Goal: Task Accomplishment & Management: Manage account settings

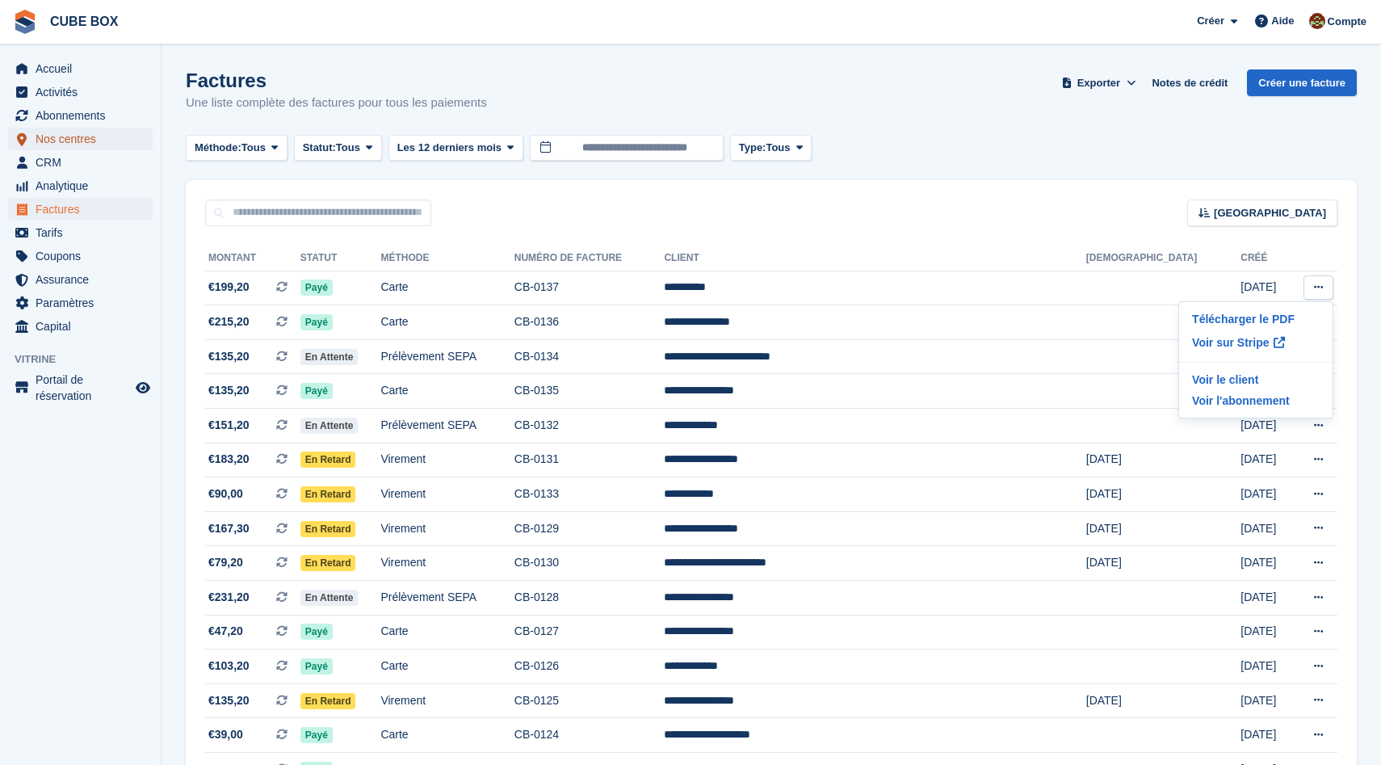
click at [61, 145] on span "Nos centres" at bounding box center [84, 139] width 97 height 23
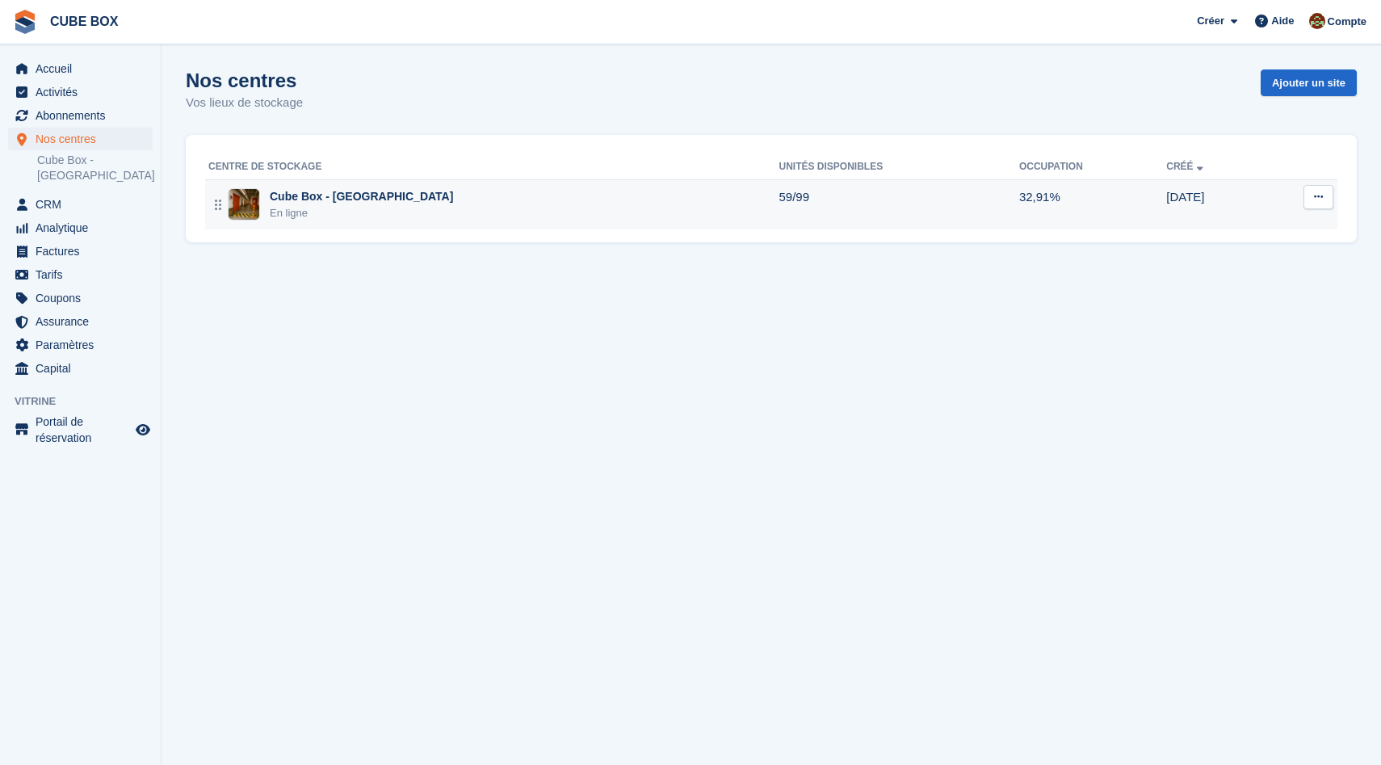
click at [335, 210] on div "En ligne" at bounding box center [361, 213] width 183 height 16
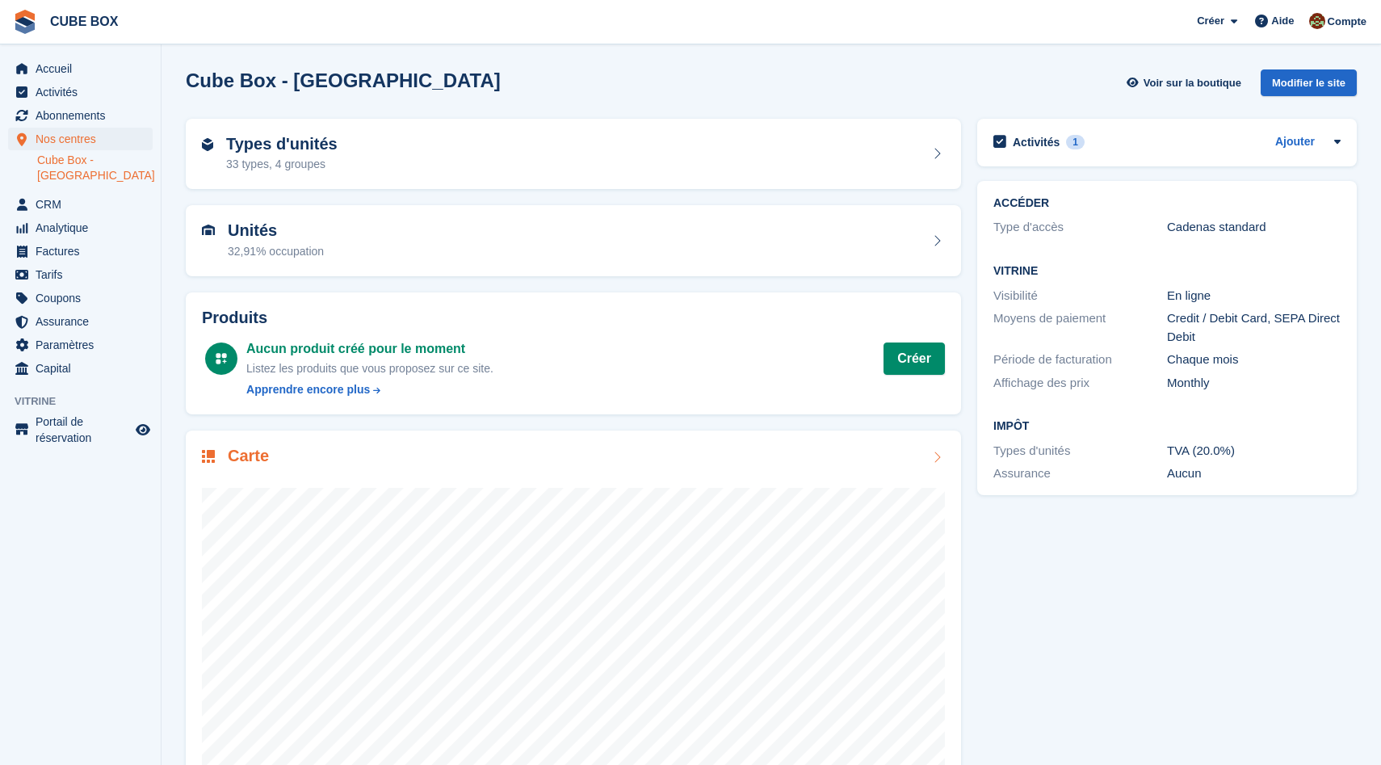
click at [382, 451] on div "Carte" at bounding box center [573, 458] width 743 height 22
click at [371, 158] on div "Types d'unités 33 types, 4 groupes" at bounding box center [573, 154] width 743 height 39
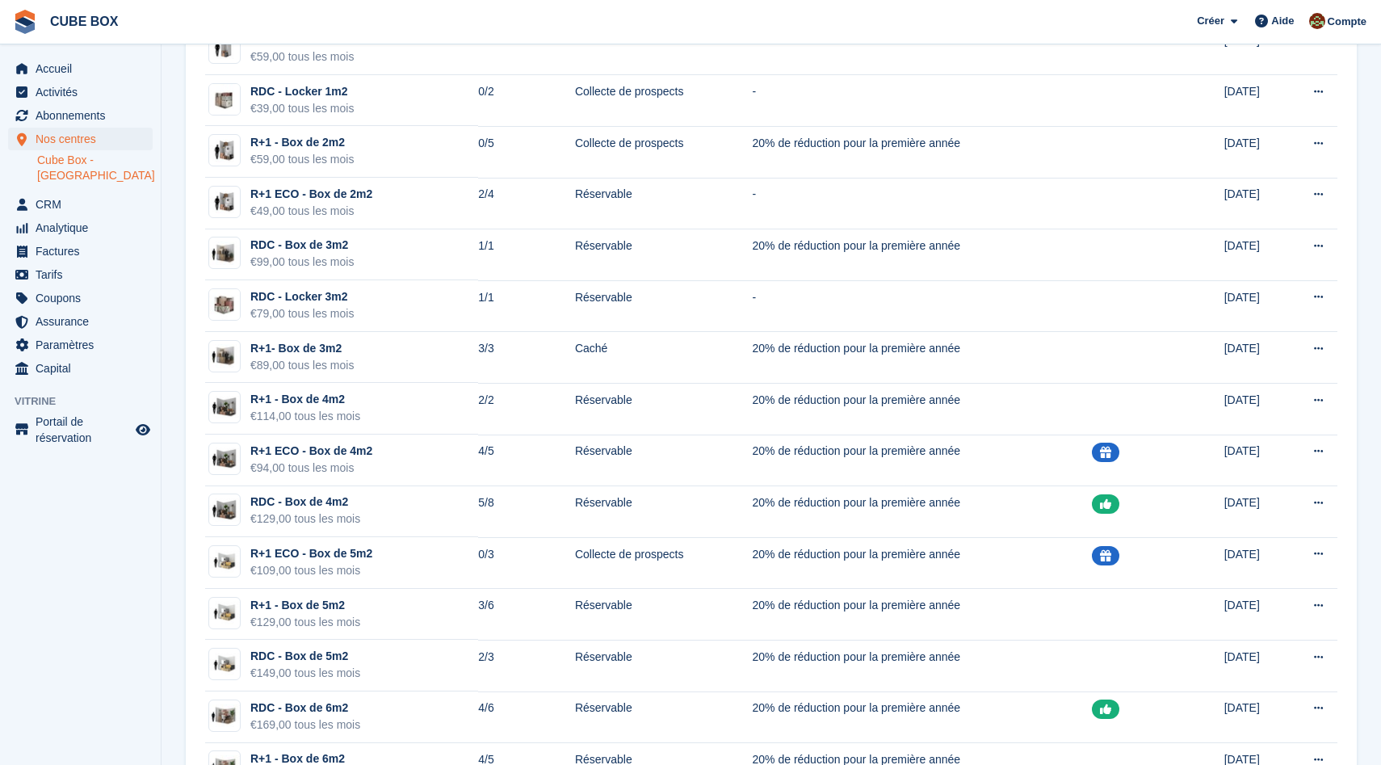
scroll to position [318, 0]
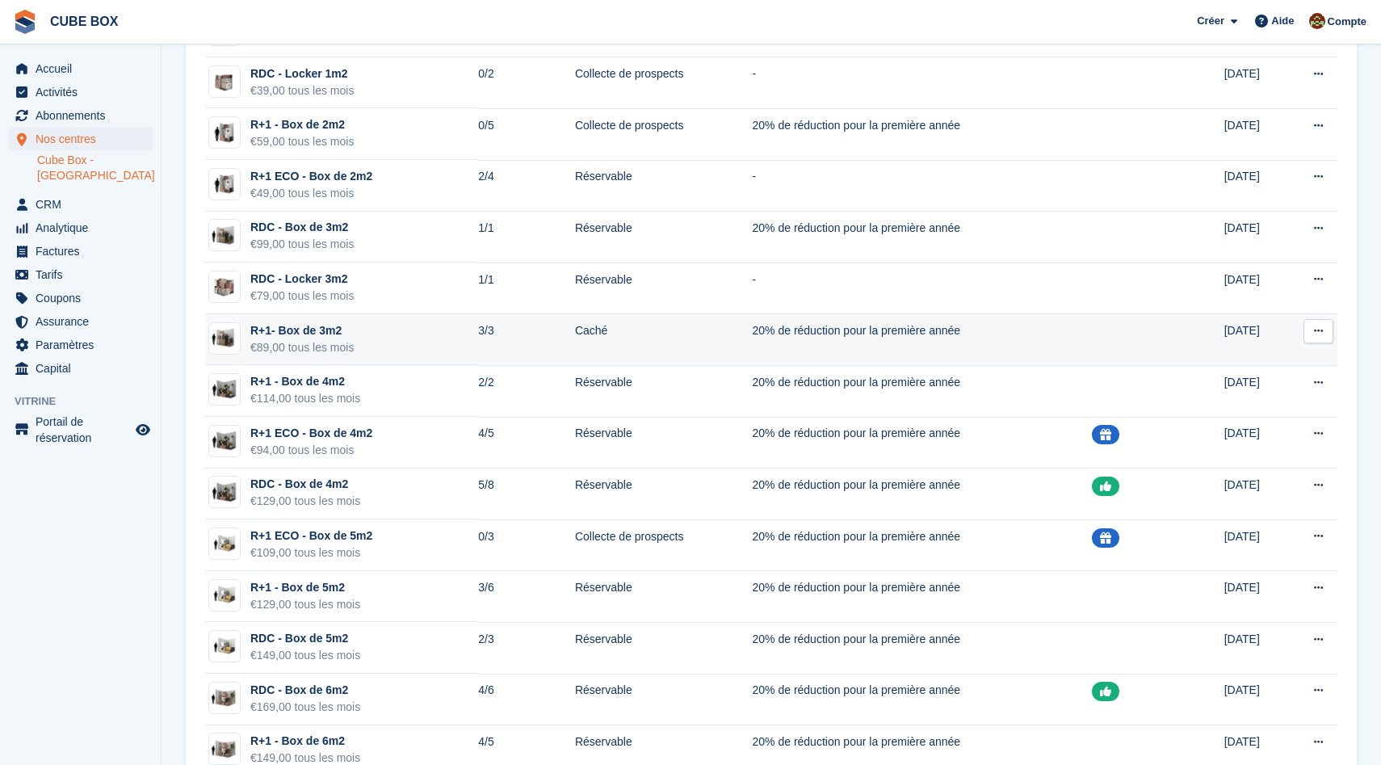
click at [395, 355] on td "R+1- Box de 3m2 €89,00 tous les mois" at bounding box center [341, 340] width 273 height 52
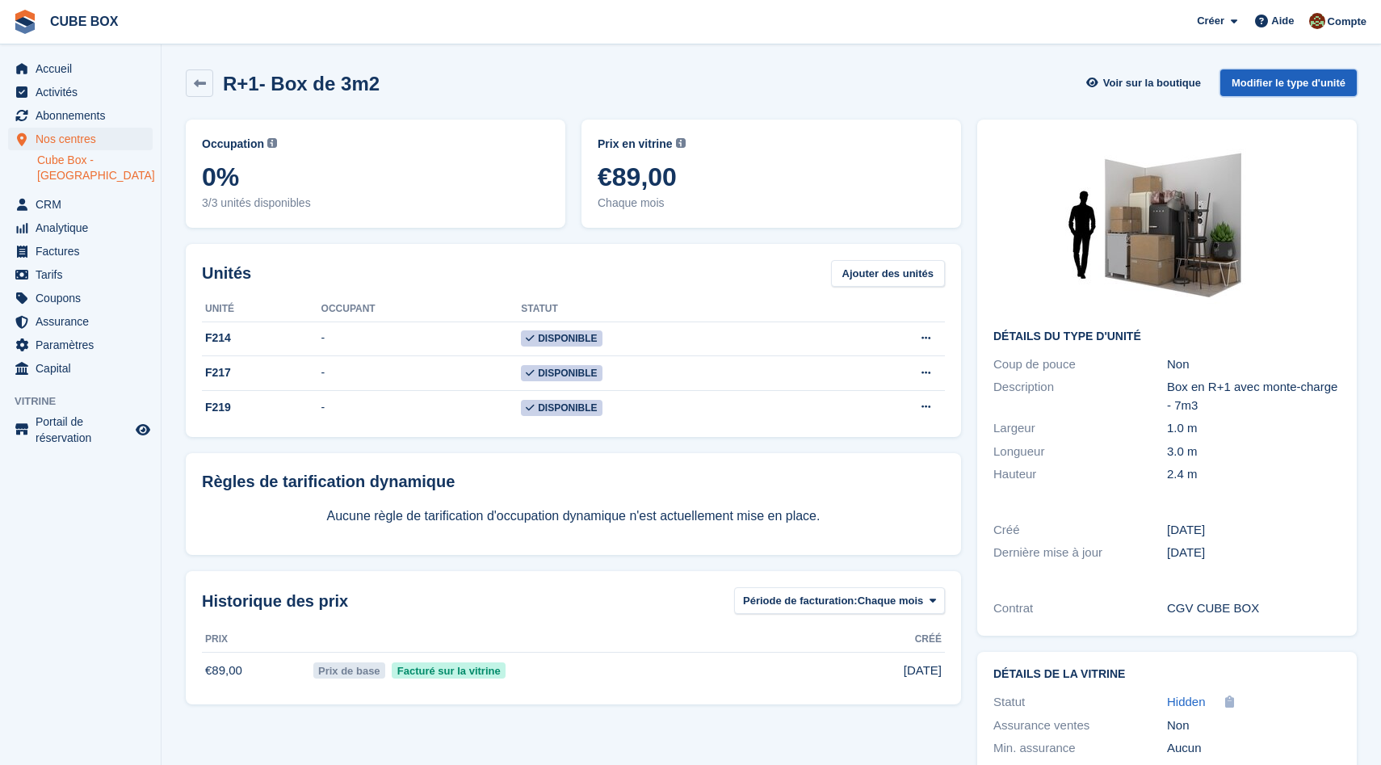
click at [1259, 82] on link "Modifier le type d'unité" at bounding box center [1288, 82] width 136 height 27
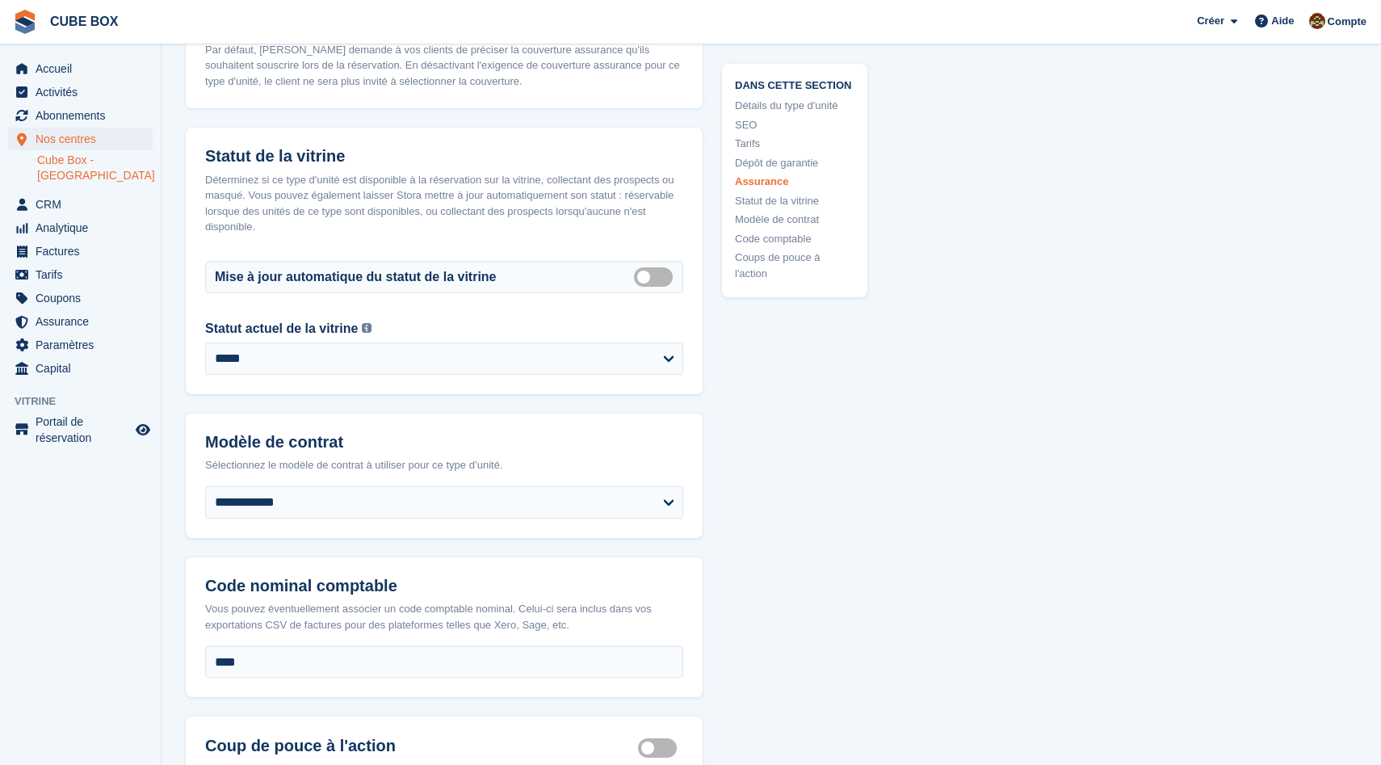
scroll to position [2308, 0]
click at [653, 279] on label "Auto manage storefront status" at bounding box center [656, 277] width 45 height 2
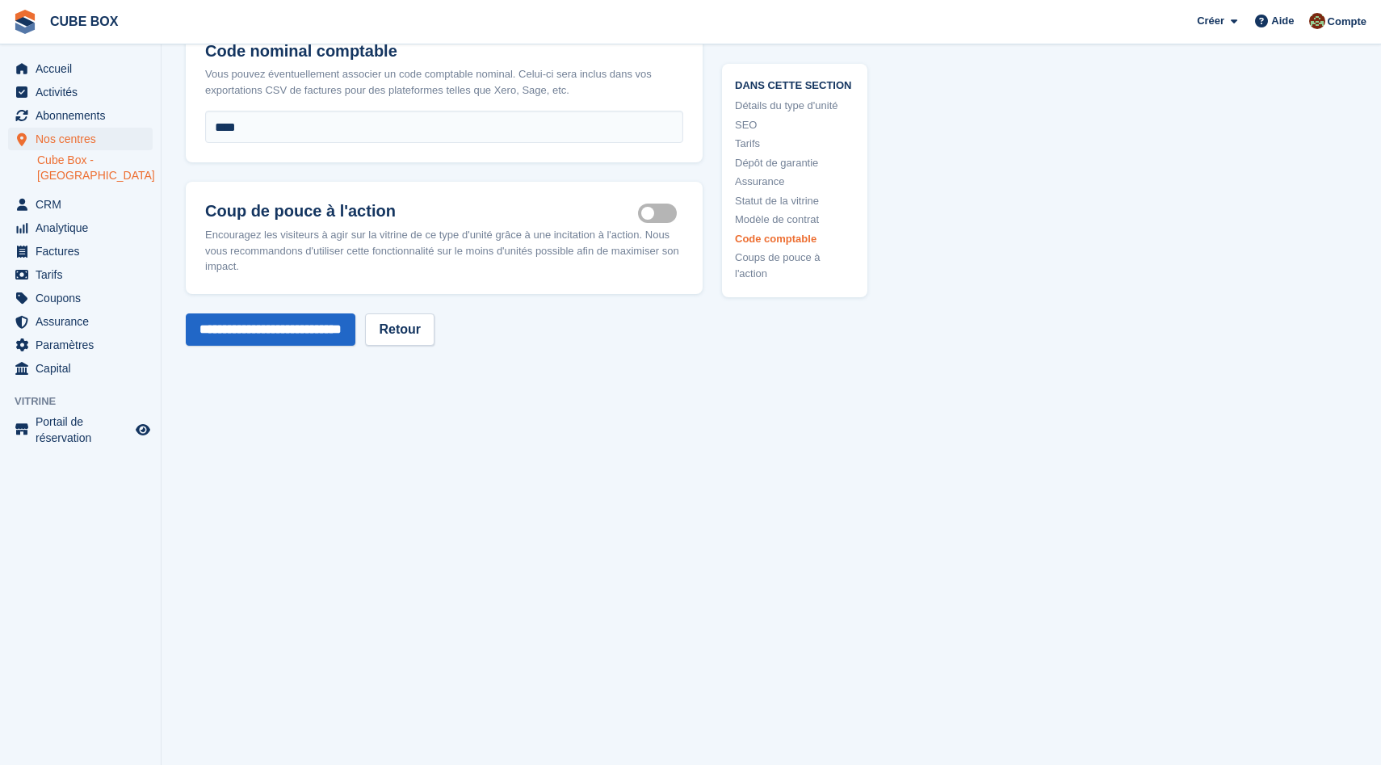
scroll to position [2965, 0]
click at [262, 331] on input "**********" at bounding box center [271, 329] width 170 height 32
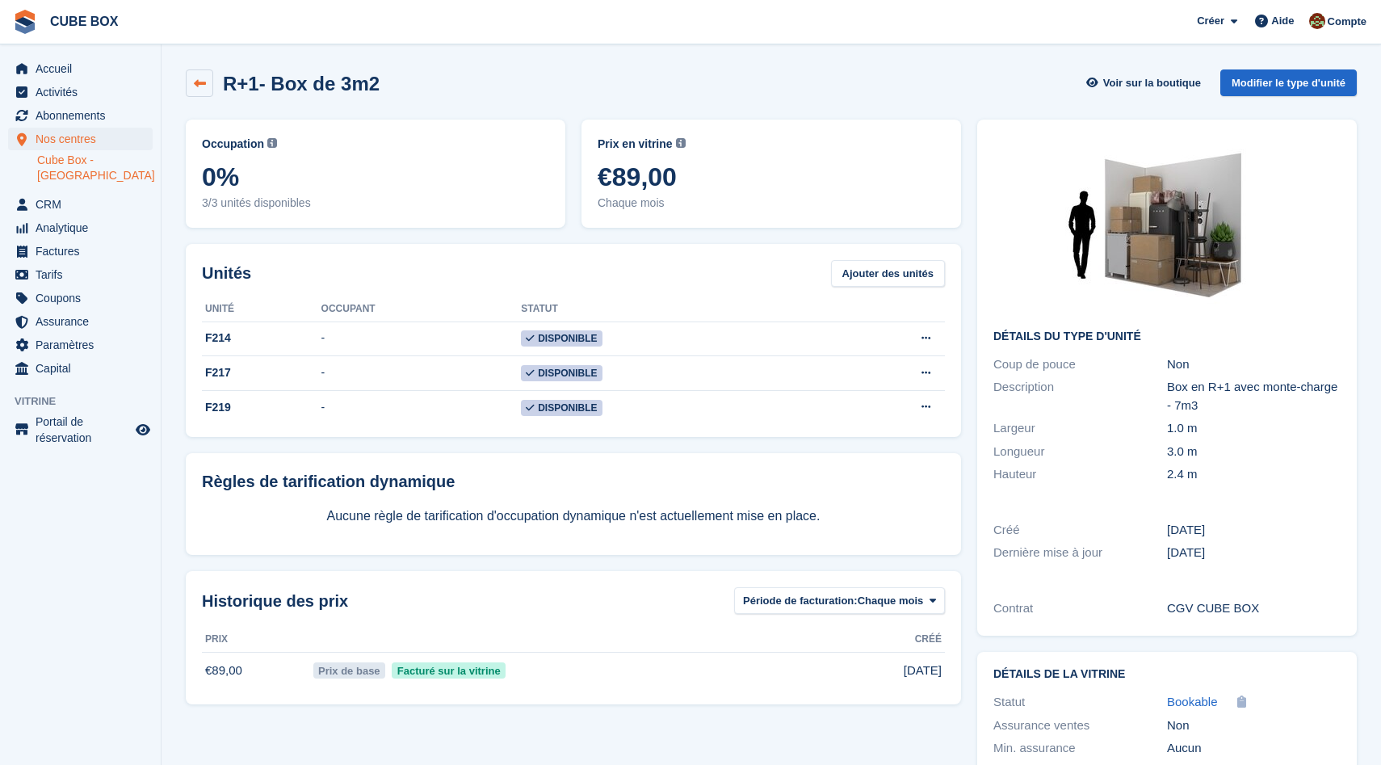
click at [200, 88] on icon at bounding box center [200, 84] width 12 height 12
